Goal: Transaction & Acquisition: Purchase product/service

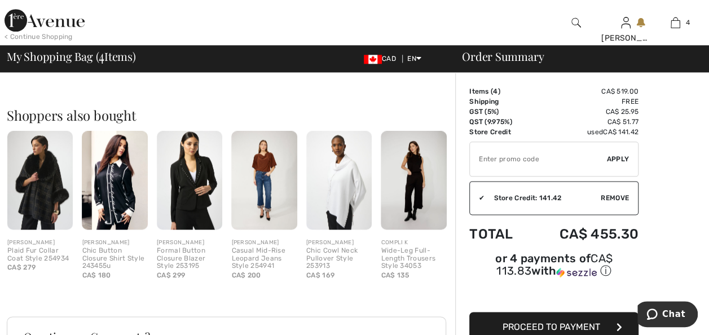
scroll to position [564, 0]
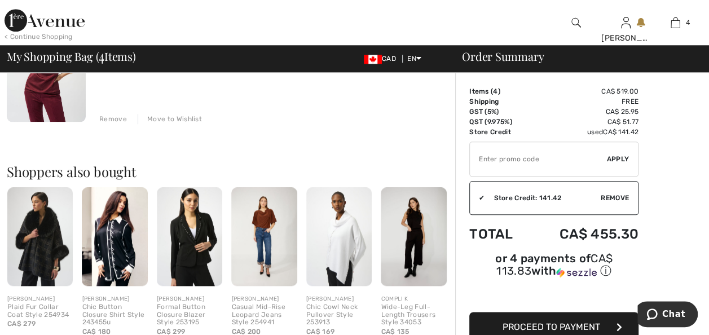
click at [504, 160] on input "TEXT" at bounding box center [538, 159] width 137 height 34
type input "LIVE10"
click at [620, 154] on span "Apply" at bounding box center [618, 159] width 23 height 10
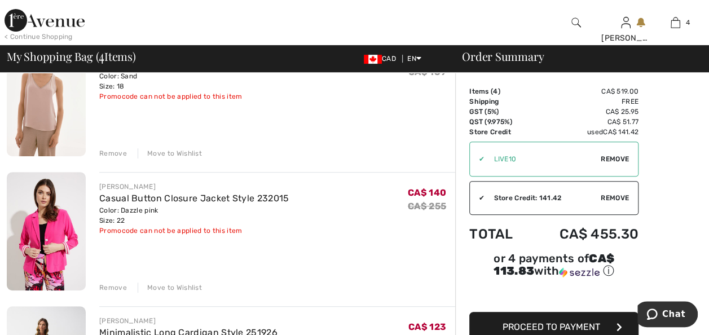
scroll to position [113, 0]
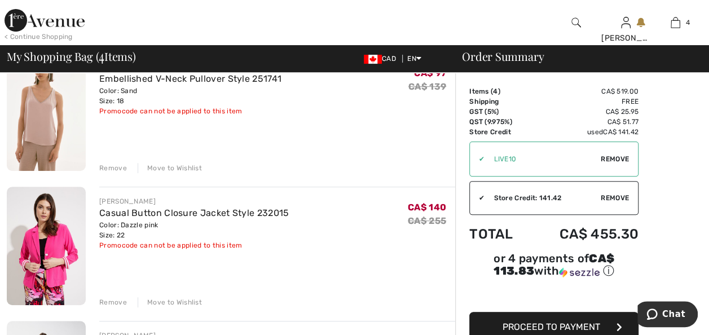
click at [111, 301] on div "Remove" at bounding box center [113, 302] width 28 height 10
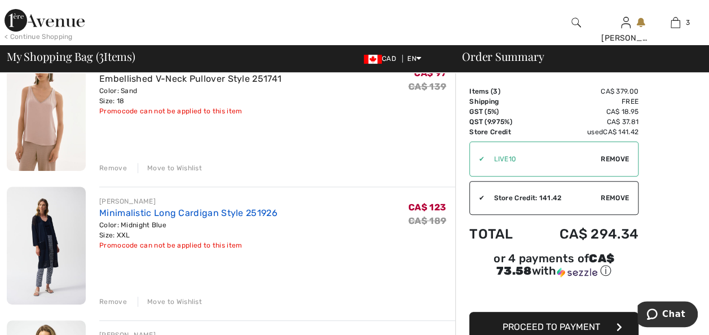
scroll to position [56, 0]
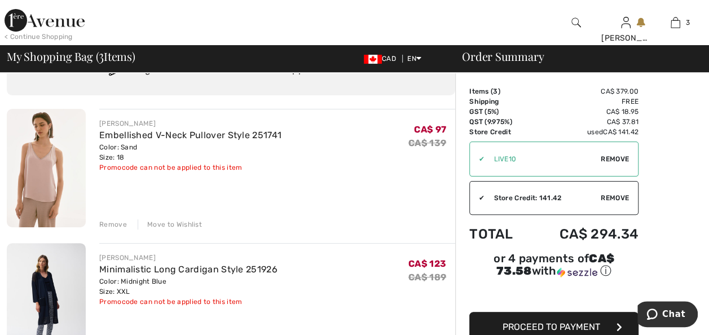
click at [111, 223] on div "Remove" at bounding box center [113, 224] width 28 height 10
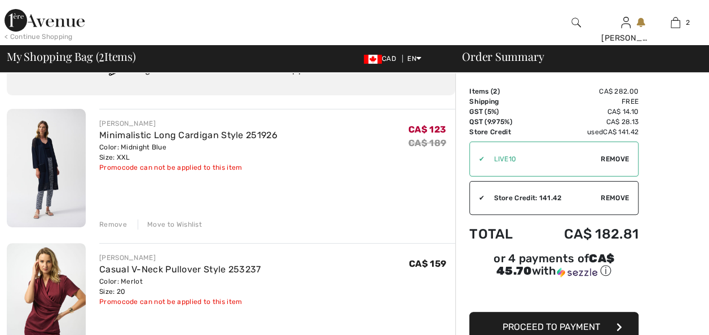
scroll to position [0, 0]
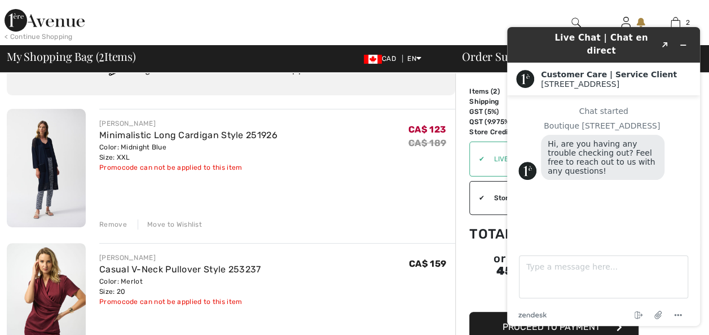
click at [317, 284] on div "JOSEPH RIBKOFF Casual V-Neck Pullover Style 253237 Color: Merlot Size: 20 Final…" at bounding box center [277, 280] width 356 height 54
click at [686, 41] on icon "Minimize widget" at bounding box center [683, 45] width 8 height 8
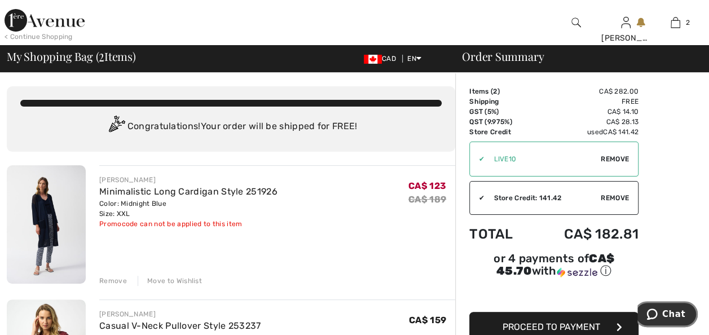
scroll to position [56, 0]
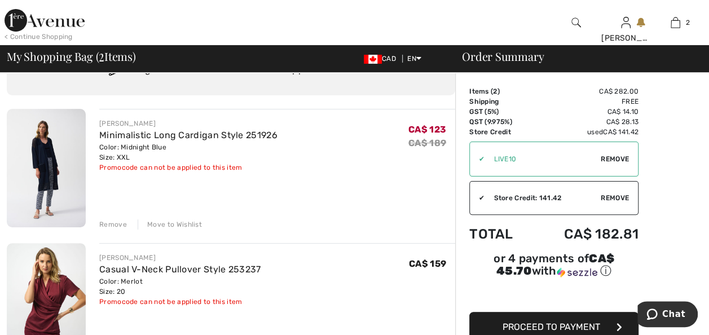
click at [616, 158] on span "Remove" at bounding box center [615, 159] width 28 height 10
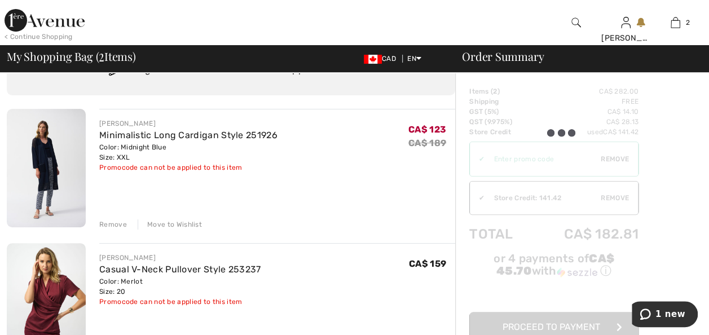
scroll to position [0, 0]
click at [62, 144] on img at bounding box center [46, 168] width 79 height 118
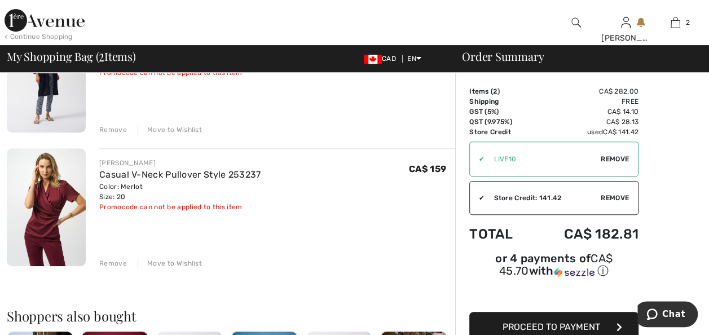
scroll to position [169, 0]
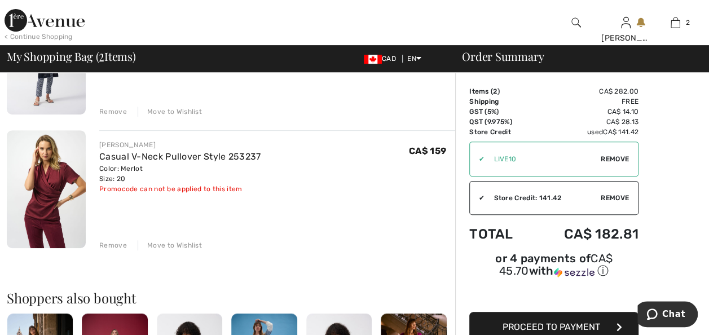
click at [47, 193] on img at bounding box center [46, 189] width 79 height 118
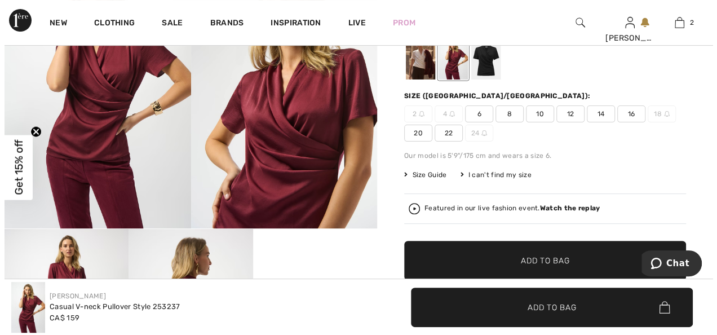
scroll to position [56, 0]
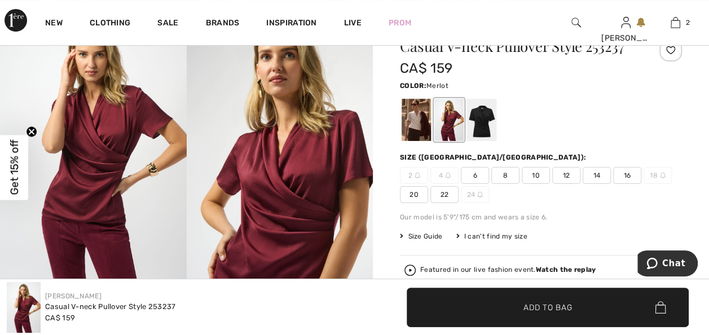
click at [272, 199] on img at bounding box center [280, 150] width 187 height 279
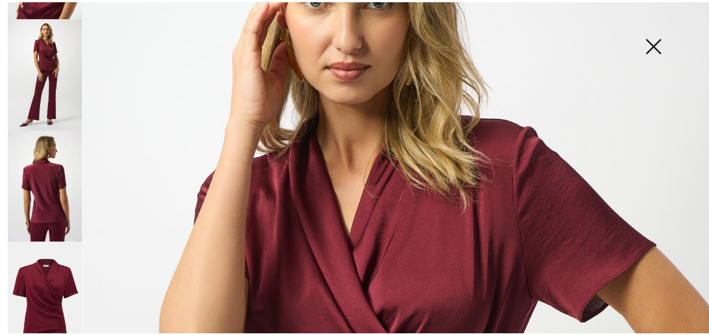
scroll to position [169, 0]
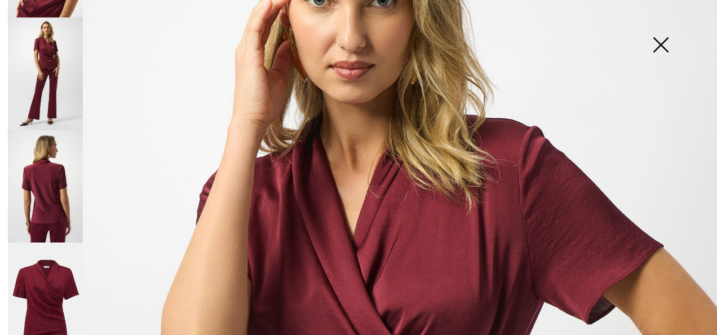
click at [664, 39] on img at bounding box center [661, 46] width 56 height 58
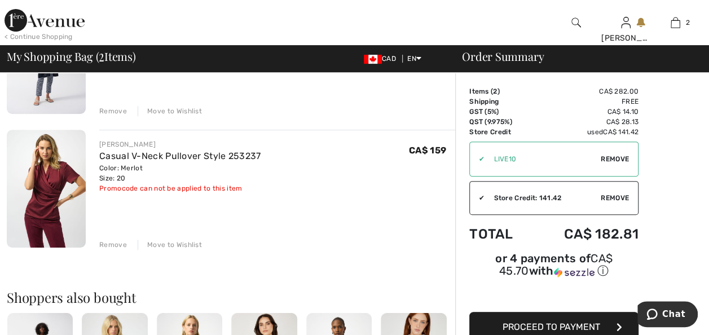
scroll to position [282, 0]
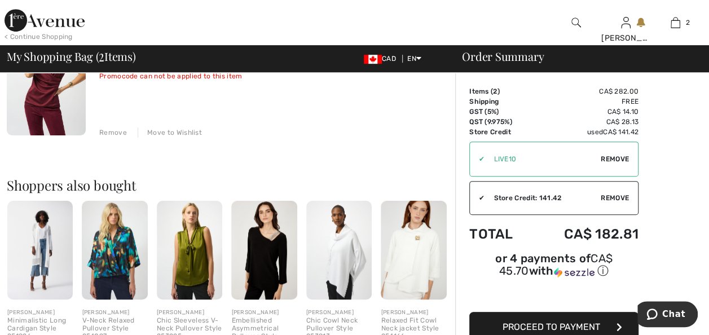
click at [115, 135] on div "Remove" at bounding box center [113, 132] width 28 height 10
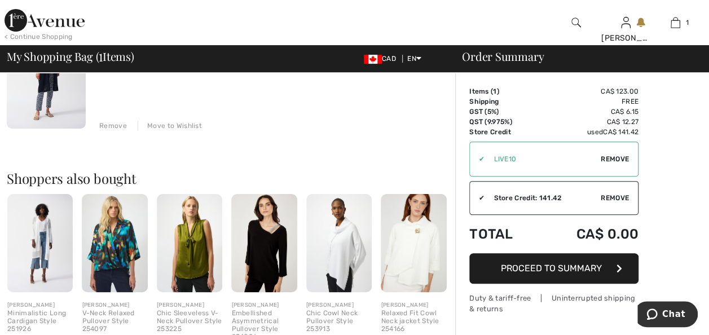
scroll to position [42, 0]
